Goal: Transaction & Acquisition: Purchase product/service

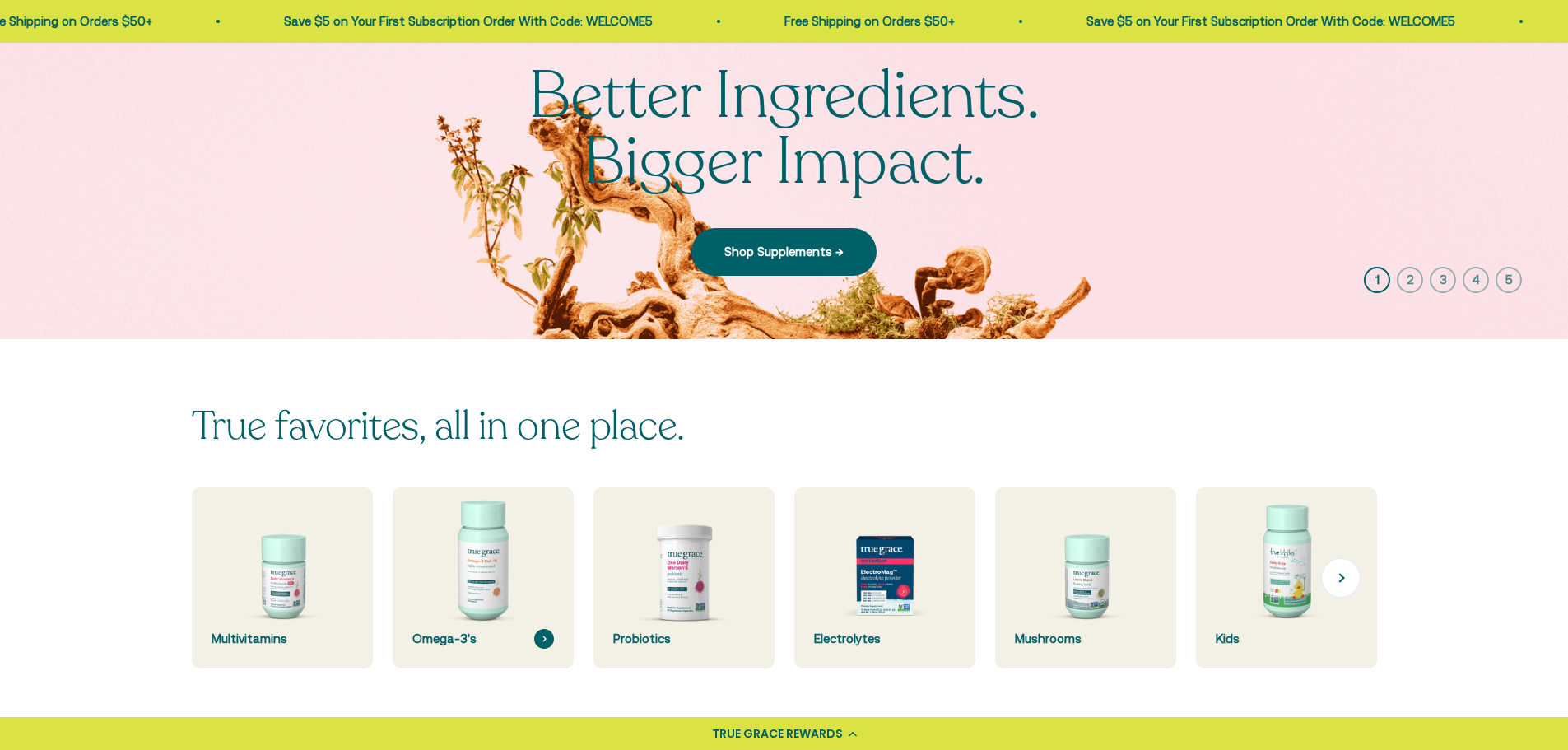
click at [470, 580] on img at bounding box center [483, 578] width 192 height 192
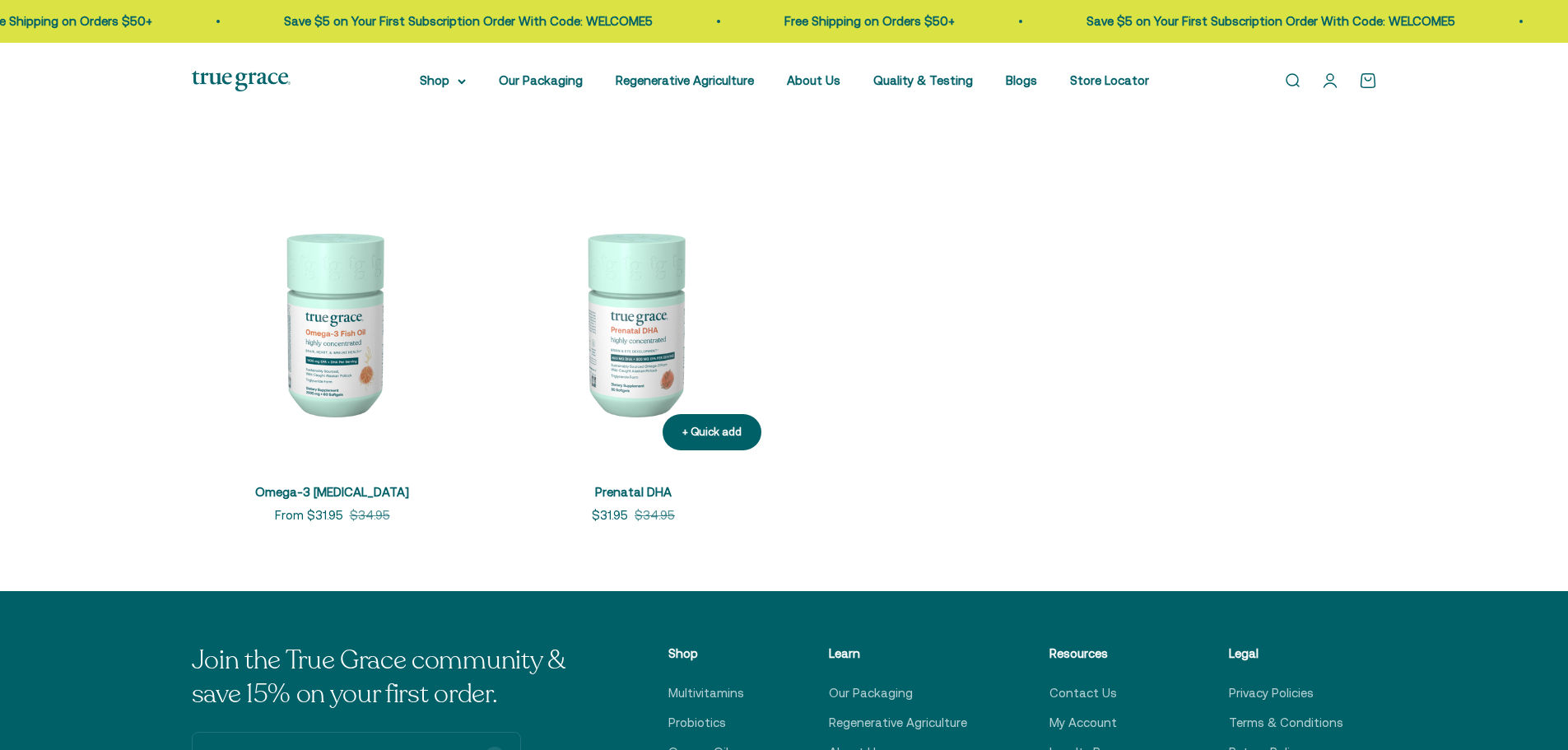
scroll to position [329, 0]
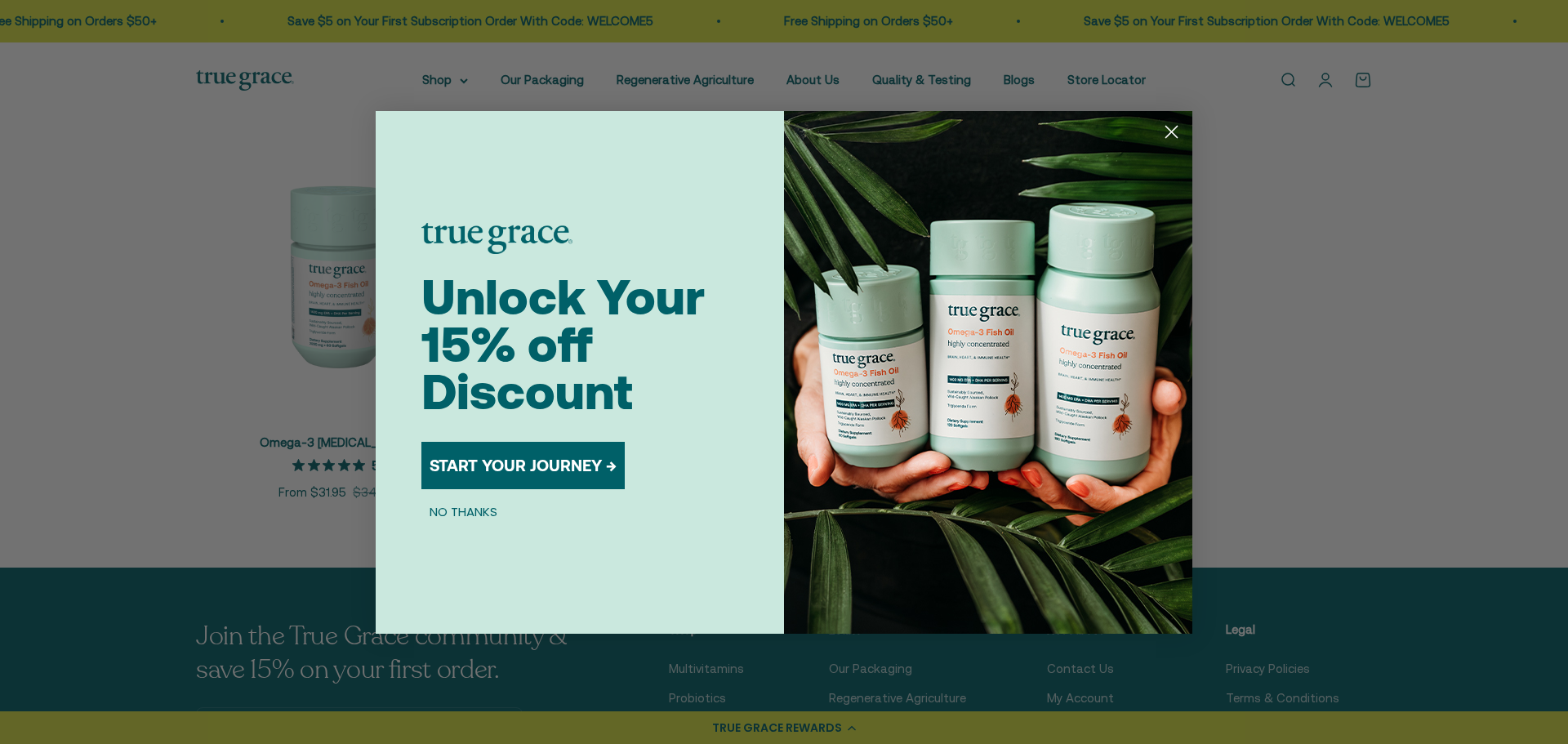
click at [1170, 132] on circle "Close dialog" at bounding box center [1171, 131] width 27 height 27
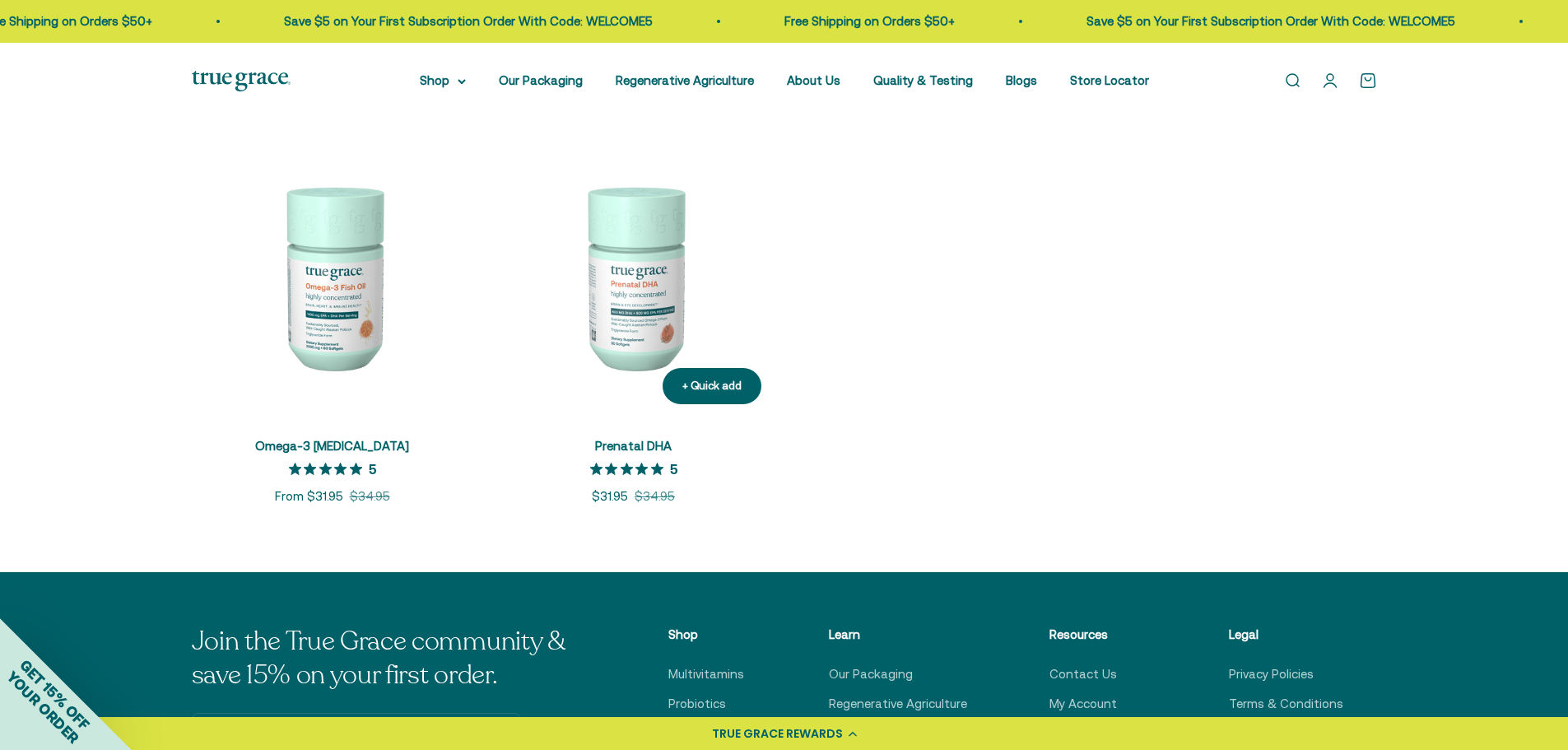
click at [635, 445] on link "Prenatal DHA" at bounding box center [633, 445] width 76 height 14
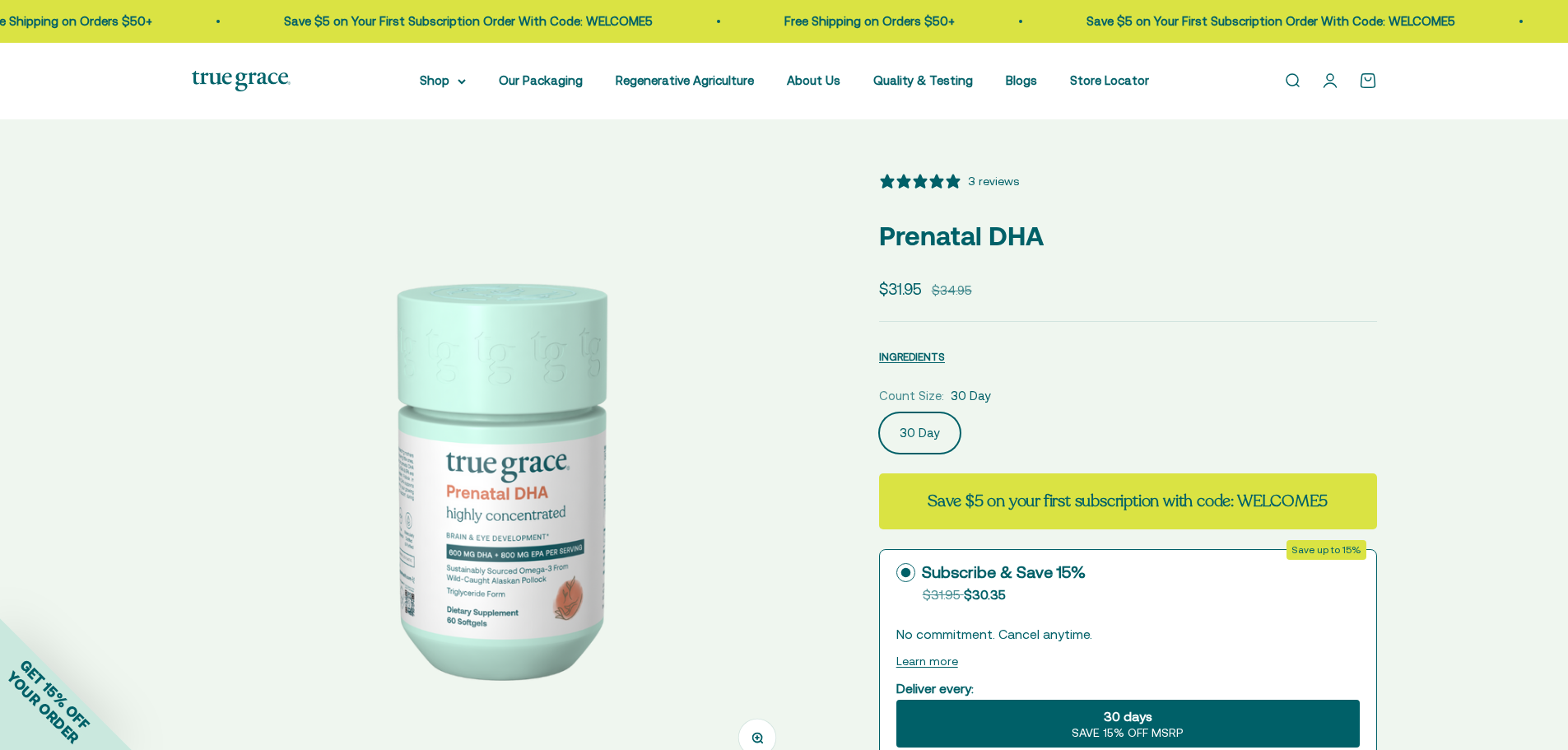
select select "3"
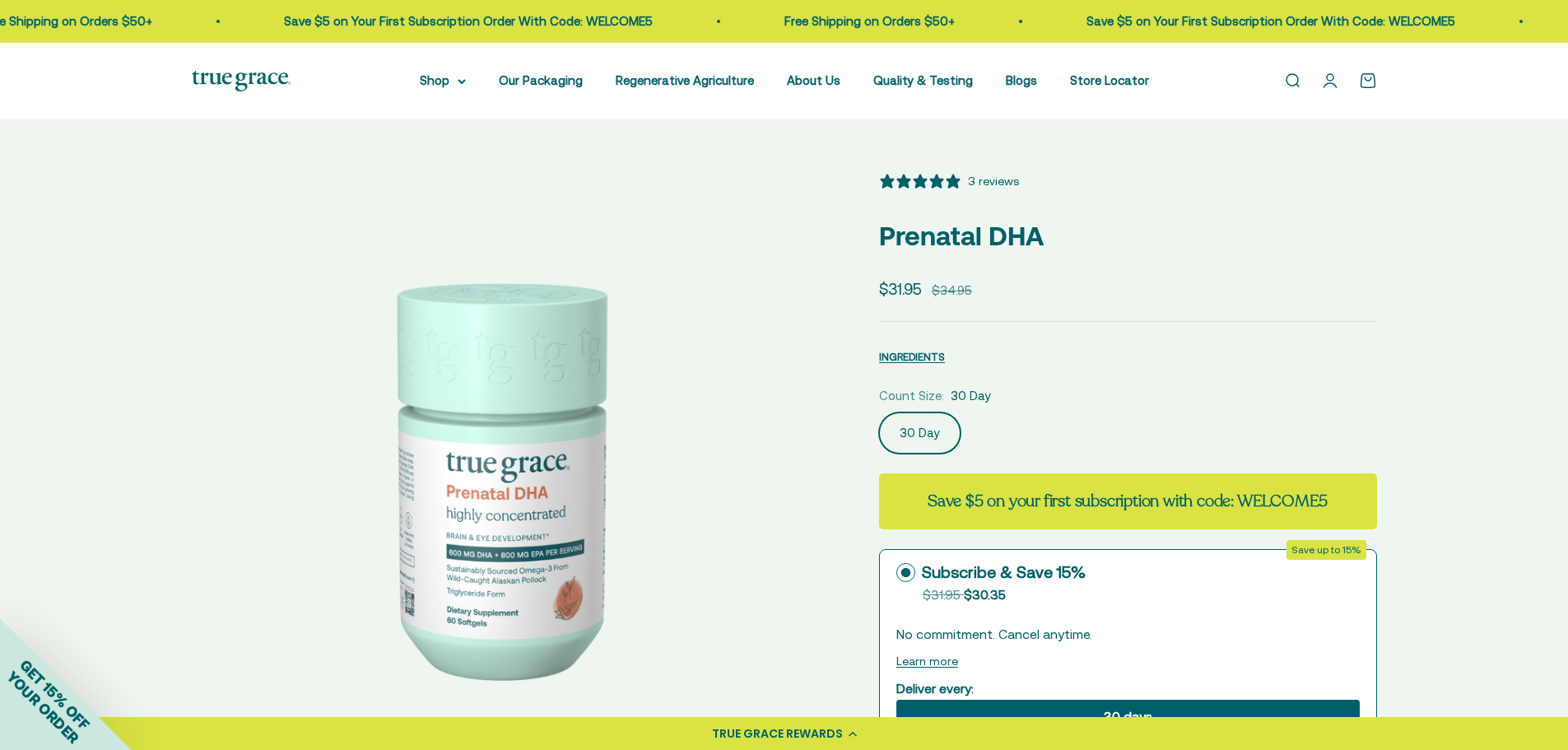
click at [225, 75] on img at bounding box center [241, 80] width 99 height 20
